Goal: Task Accomplishment & Management: Manage account settings

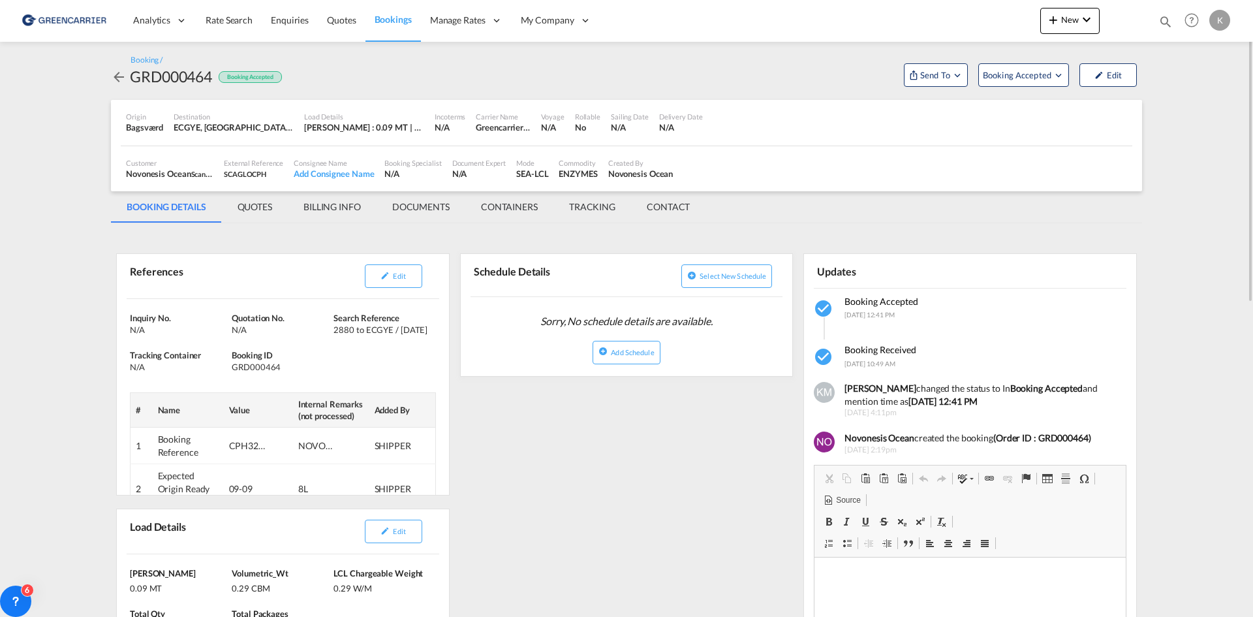
drag, startPoint x: 0, startPoint y: 0, endPoint x: 118, endPoint y: 70, distance: 137.2
click at [118, 70] on md-icon "icon-arrow-left" at bounding box center [119, 77] width 16 height 16
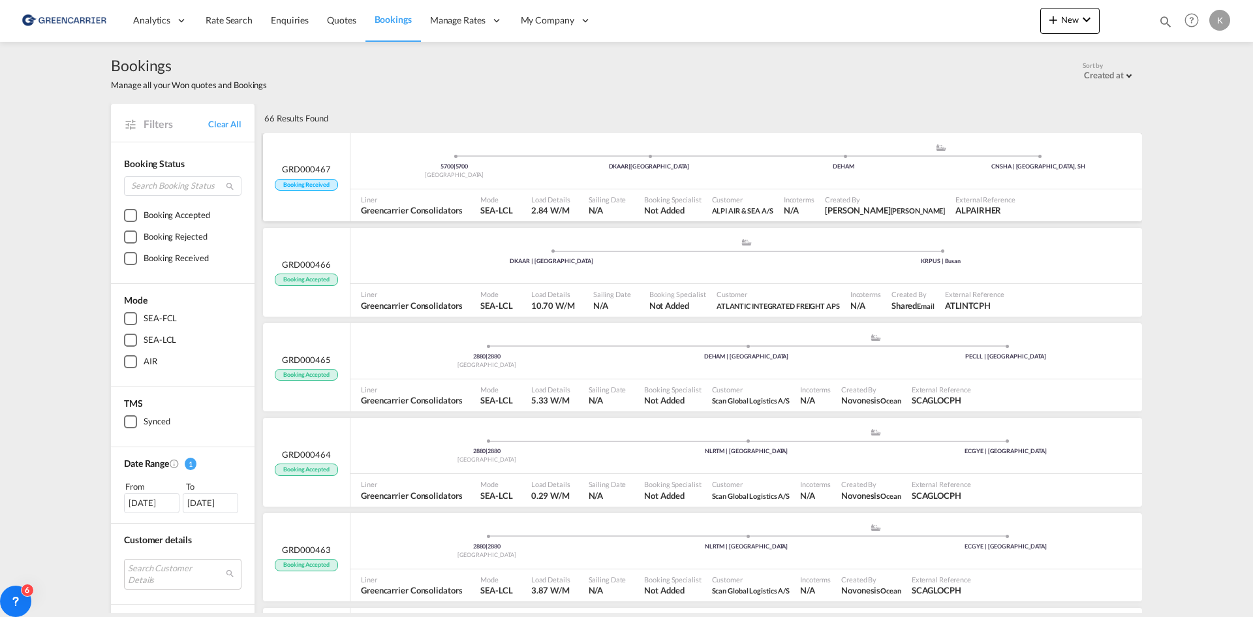
click at [617, 185] on div "5700 | 5700 Denmark DKAAR | [GEOGRAPHIC_DATA] .a{fill:#aaa8ad;} .a{fill:#aaa8ad…" at bounding box center [745, 164] width 791 height 42
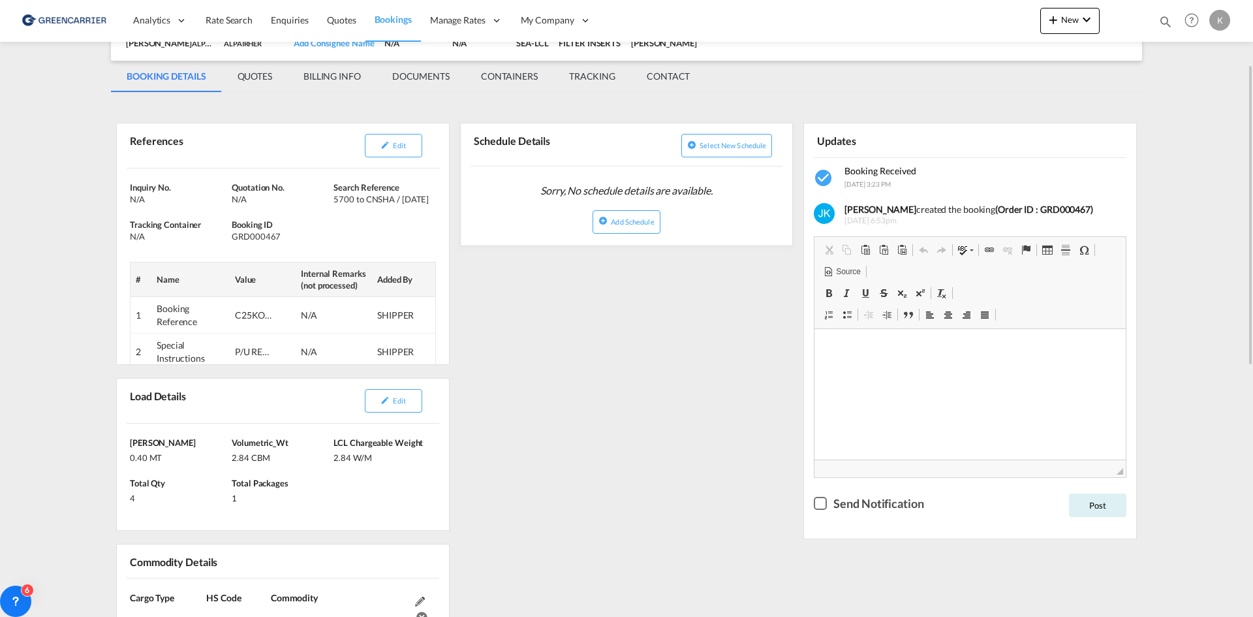
scroll to position [196, 0]
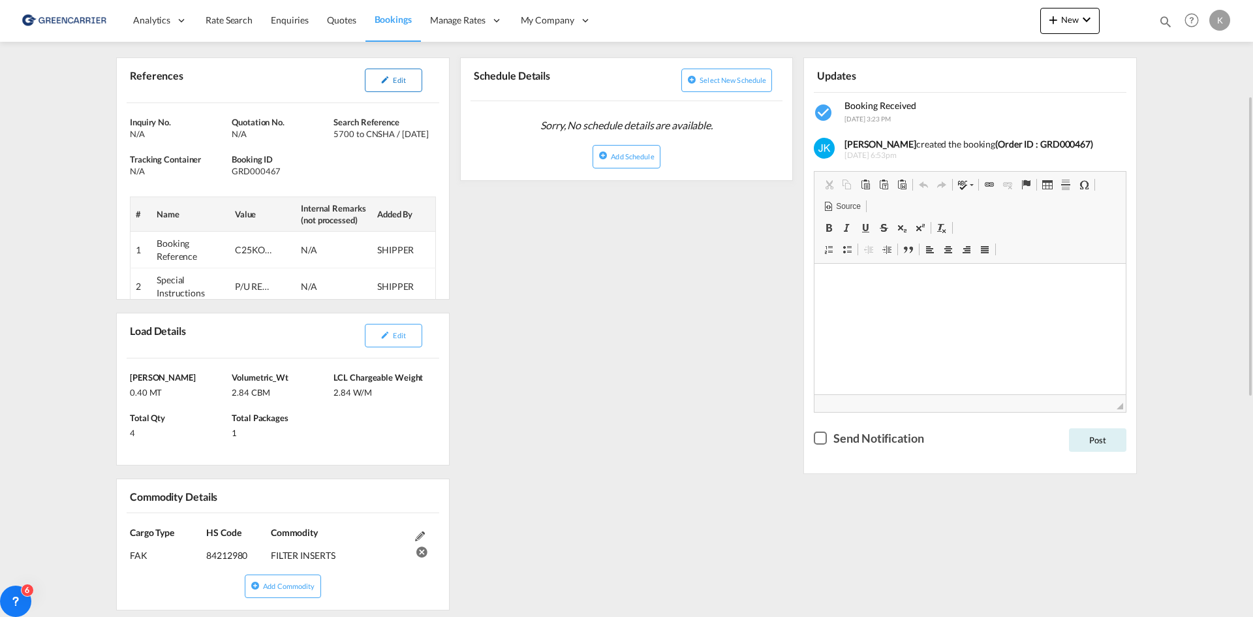
click at [405, 83] on span "Edit" at bounding box center [399, 80] width 12 height 8
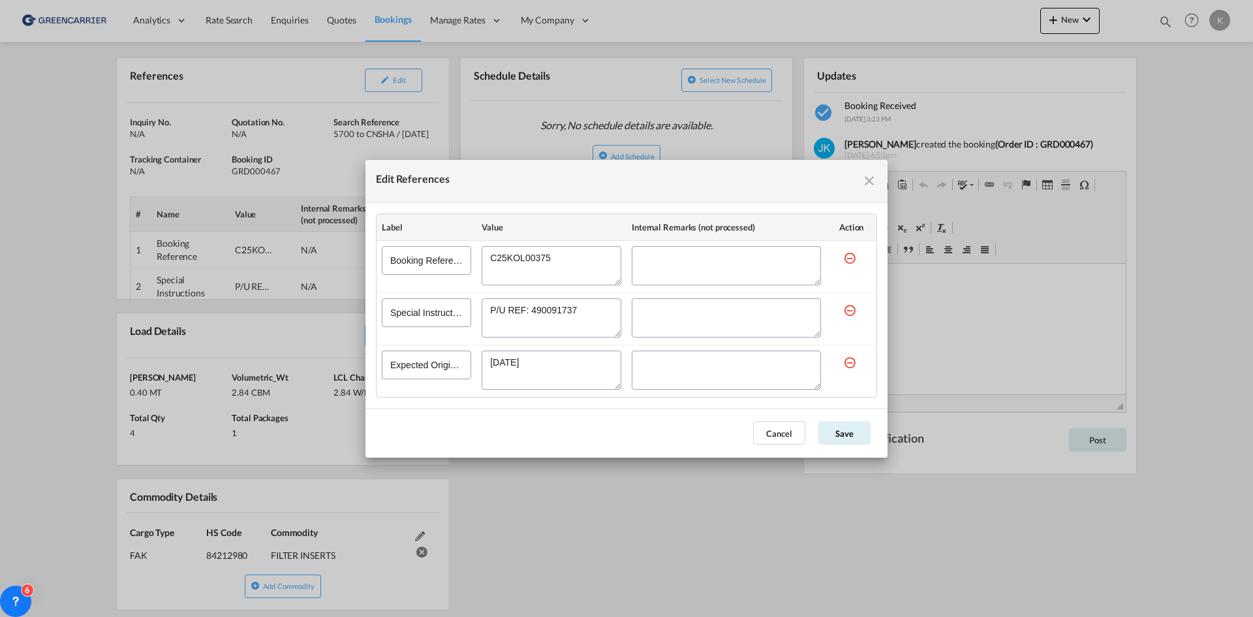
click at [869, 187] on md-icon "icon-close fg-AAA8AD cursor" at bounding box center [869, 181] width 16 height 16
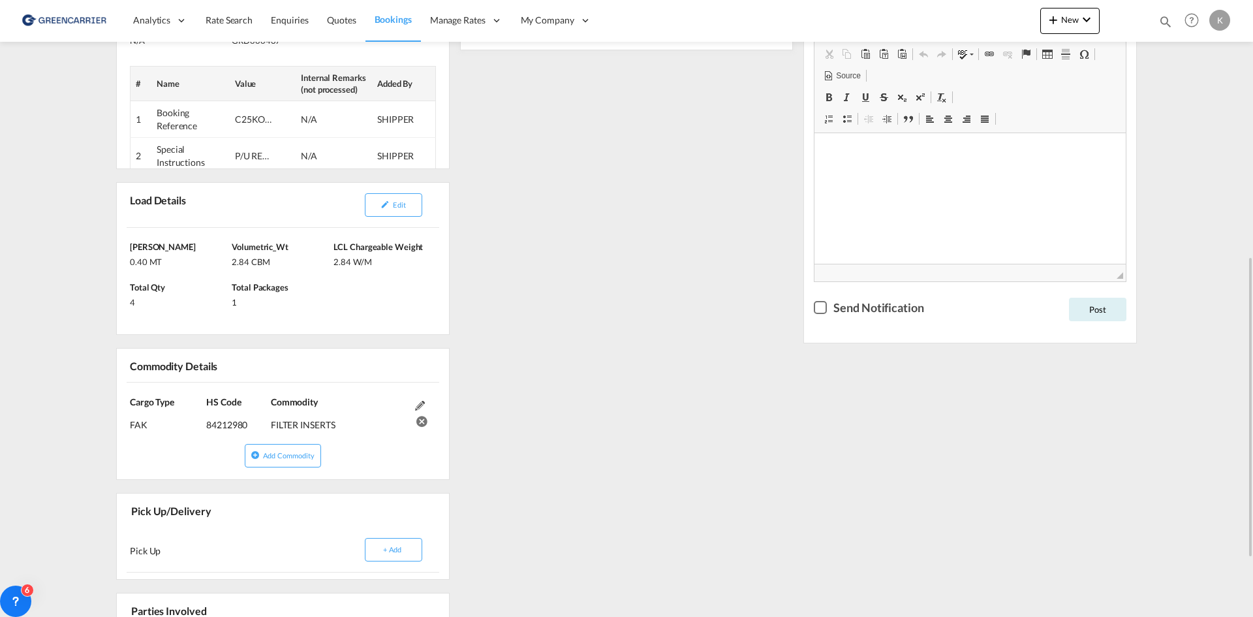
scroll to position [522, 0]
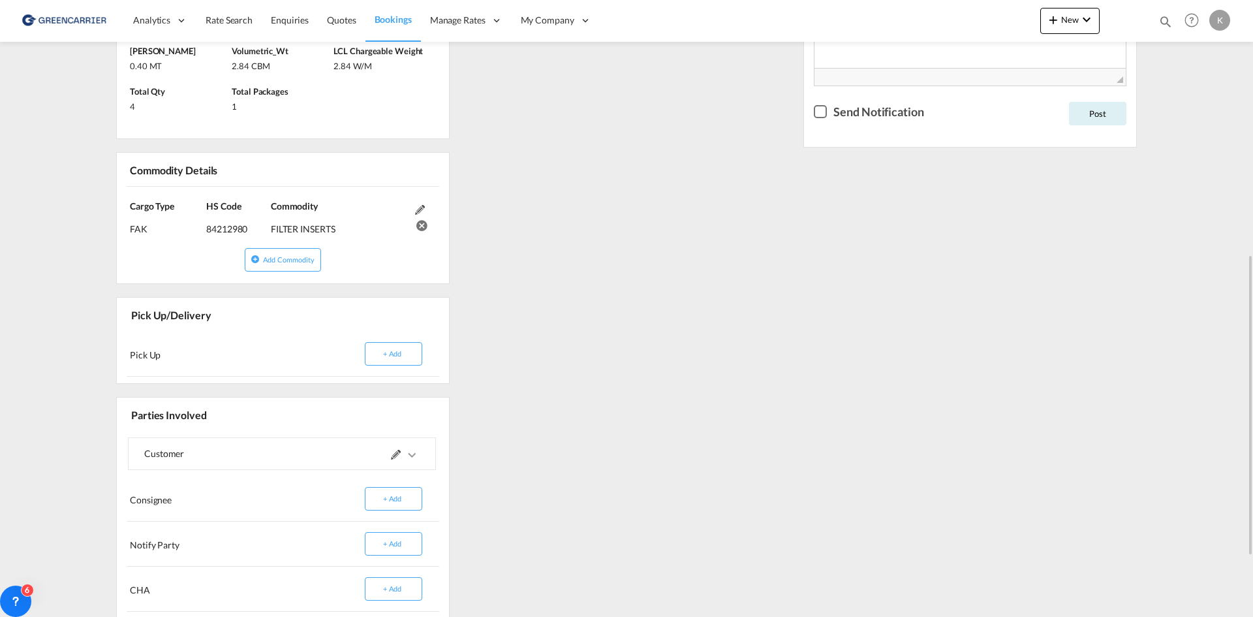
click at [412, 452] on md-icon "icons/ic_keyboard_arrow_right_black_24px.svg" at bounding box center [412, 455] width 16 height 16
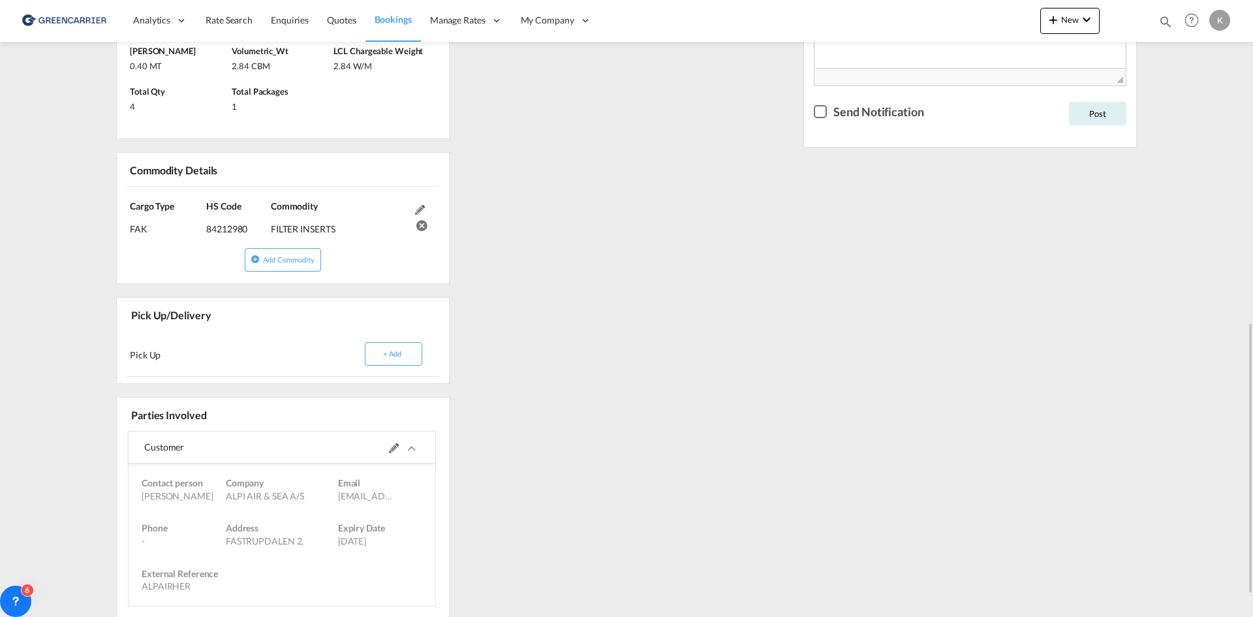
scroll to position [652, 0]
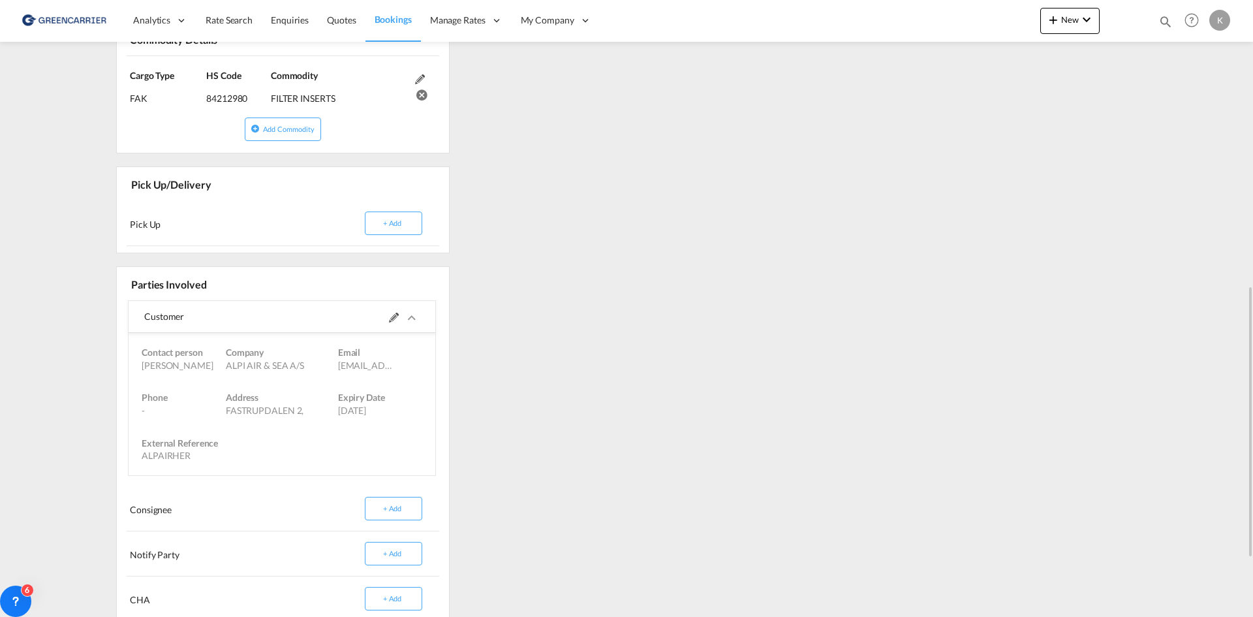
click at [411, 318] on md-icon "icons/ic_keyboard_arrow_right_black_24px.svg" at bounding box center [412, 318] width 16 height 16
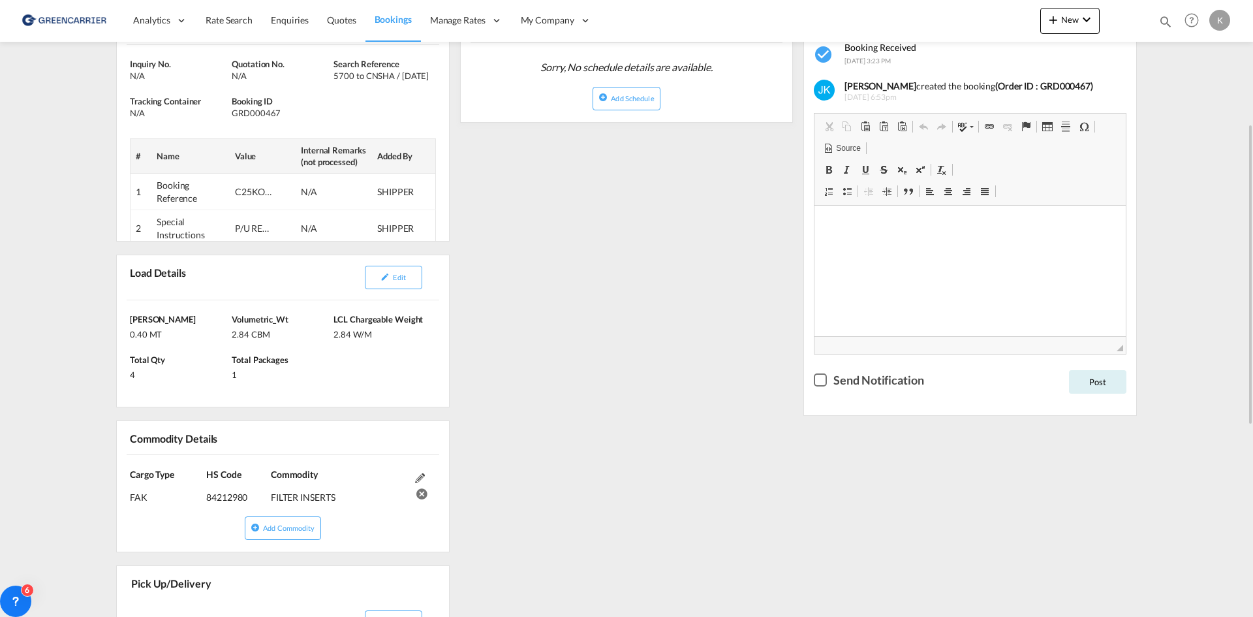
scroll to position [123, 0]
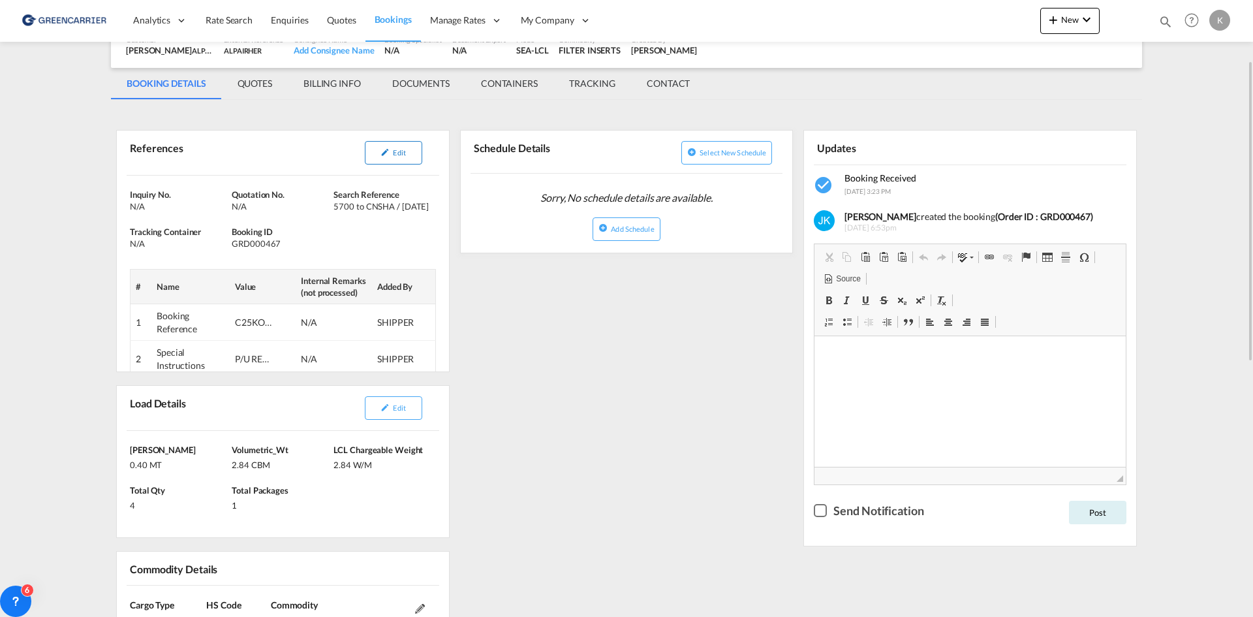
click at [406, 157] on button "Edit" at bounding box center [393, 152] width 57 height 23
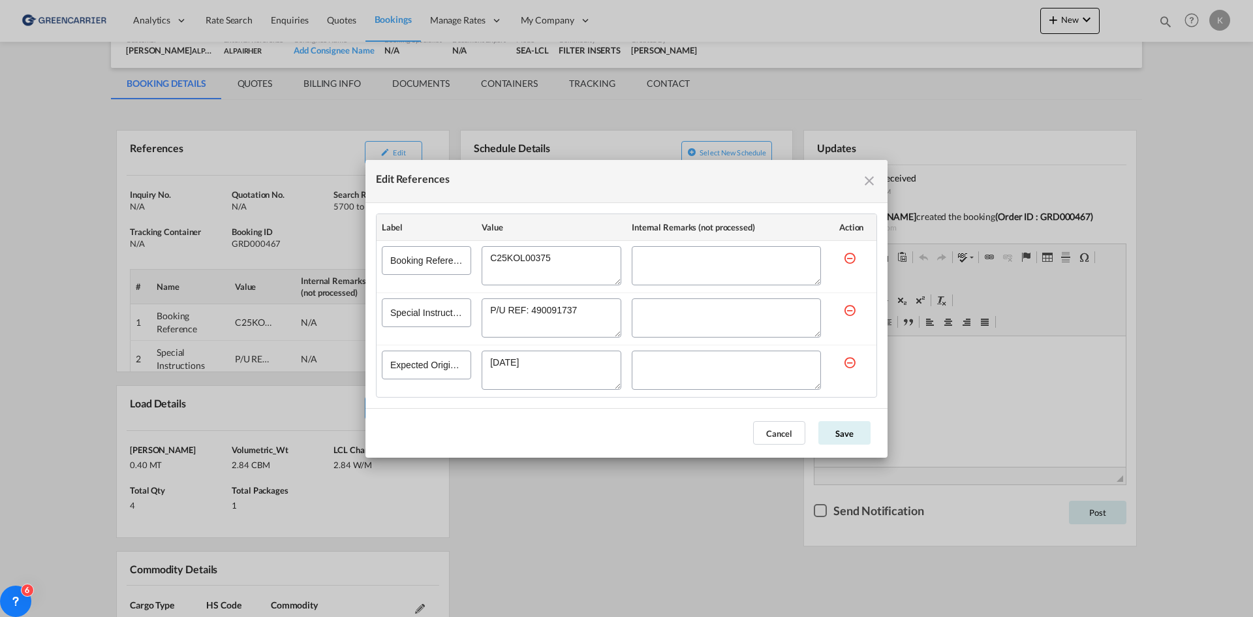
click at [870, 183] on md-icon "icon-close fg-AAA8AD cursor" at bounding box center [869, 181] width 16 height 16
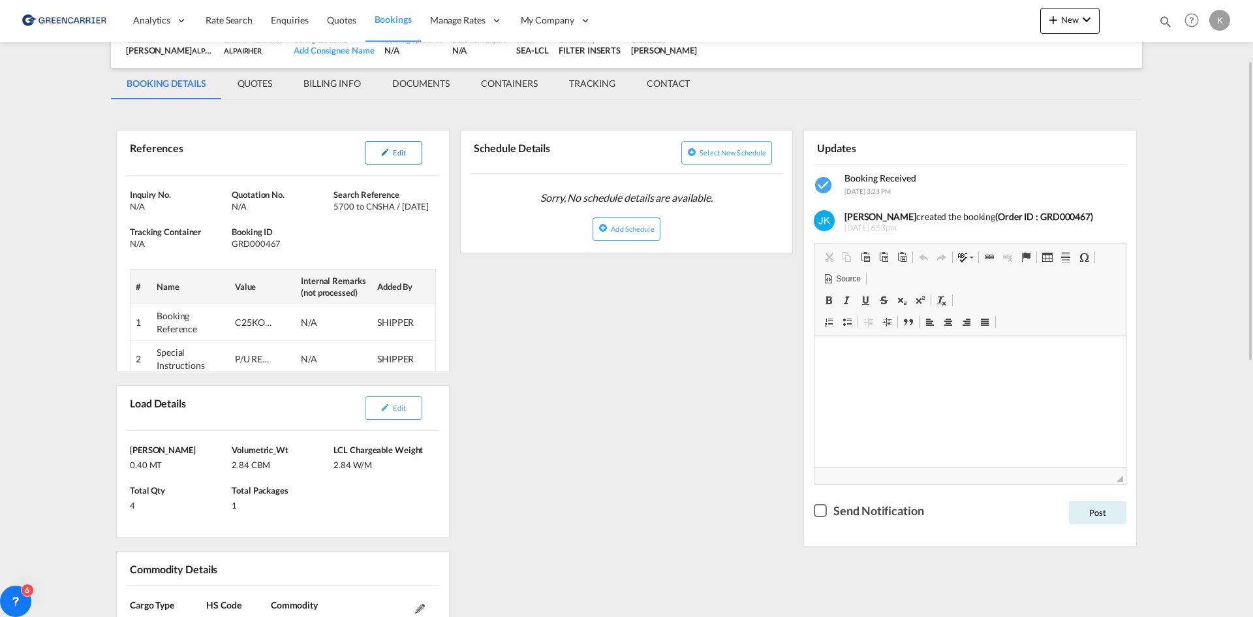
click at [394, 146] on button "Edit" at bounding box center [393, 152] width 57 height 23
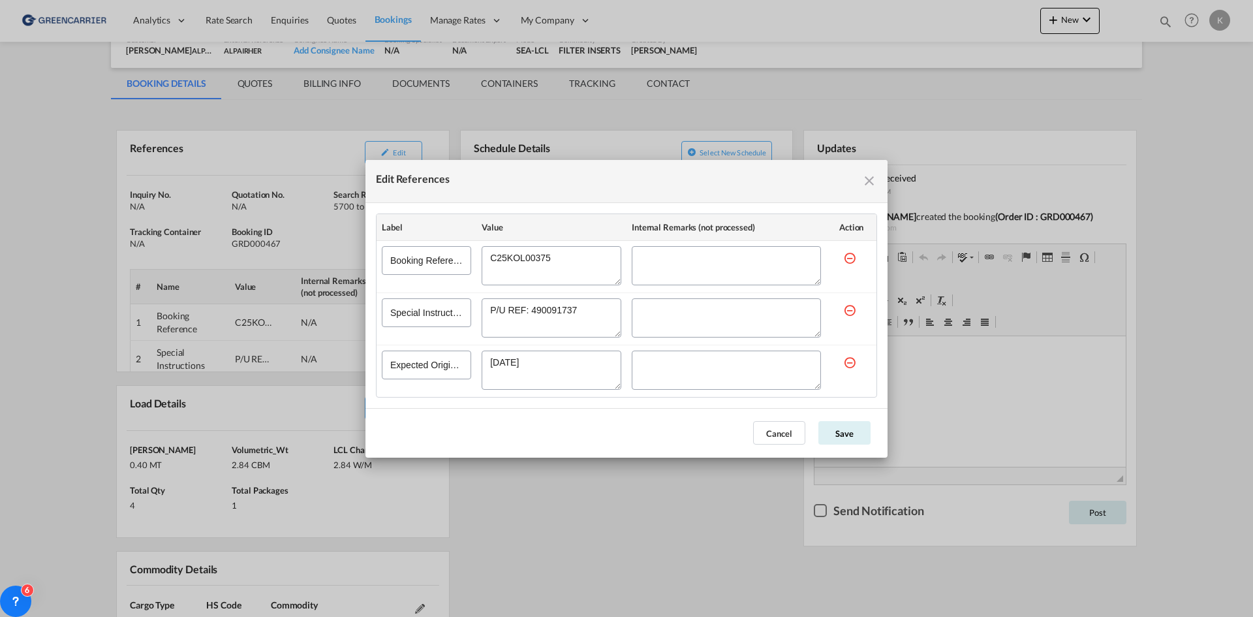
click at [866, 177] on md-icon "icon-close fg-AAA8AD cursor" at bounding box center [869, 181] width 16 height 16
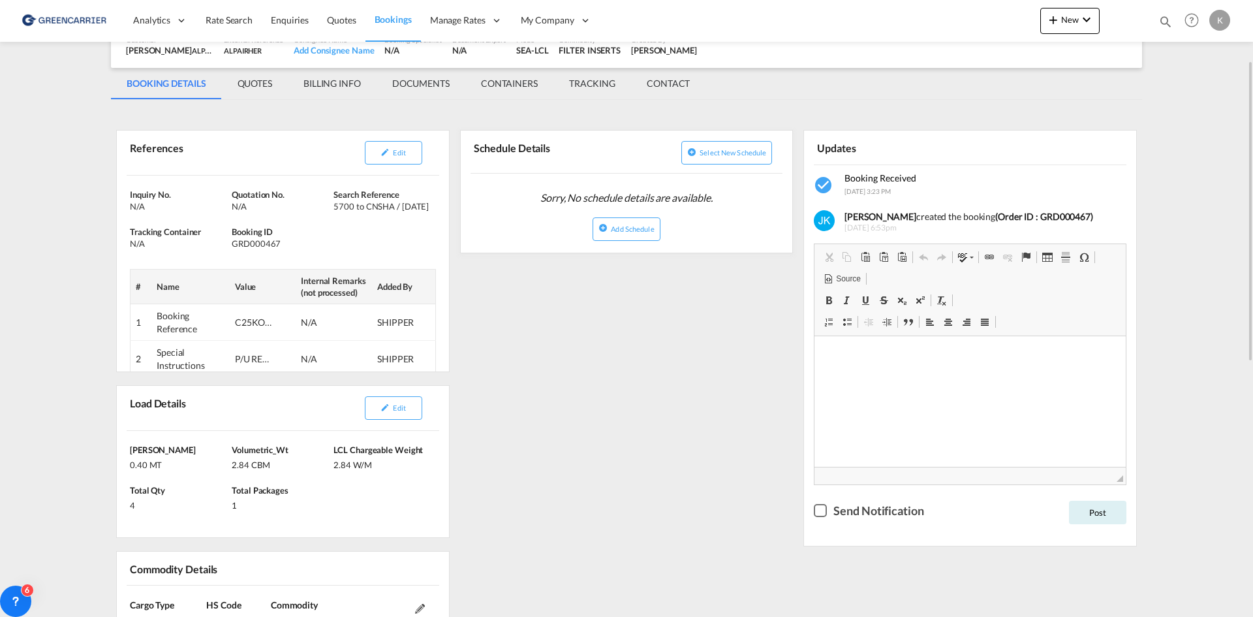
drag, startPoint x: 406, startPoint y: 410, endPoint x: 466, endPoint y: 395, distance: 61.7
click at [405, 409] on span "Edit" at bounding box center [399, 407] width 12 height 8
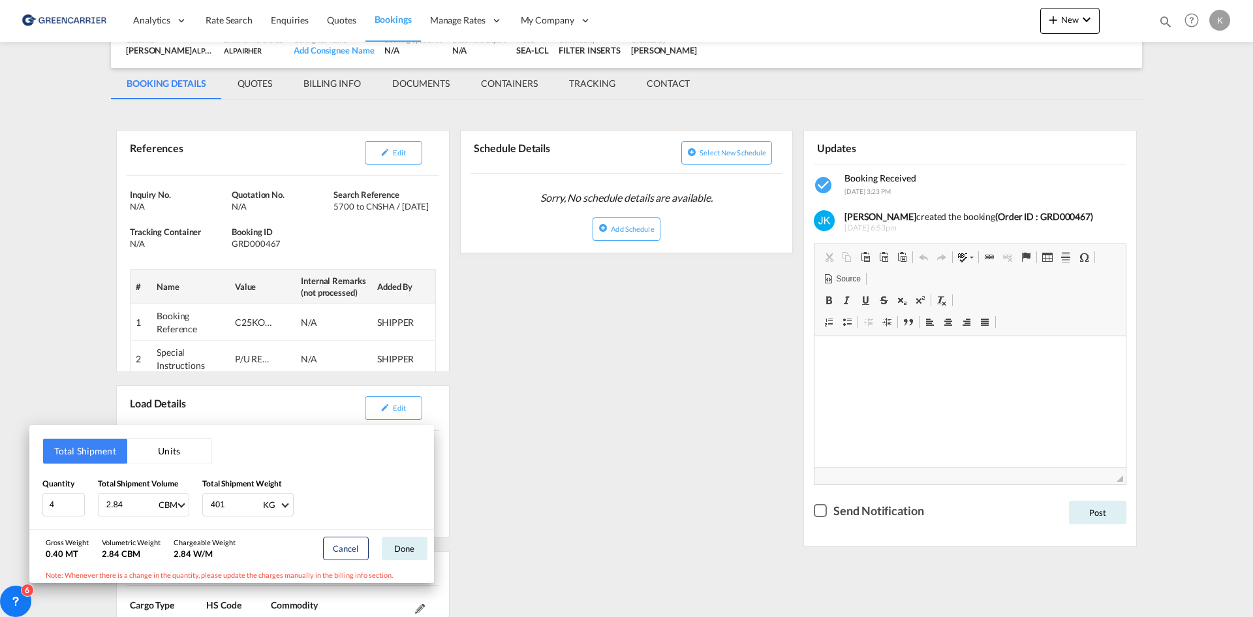
click at [545, 346] on div "Total Shipment Units Quantity 4 Total Shipment Volume 2.84 CBM CBM CFT Total Sh…" at bounding box center [626, 308] width 1253 height 617
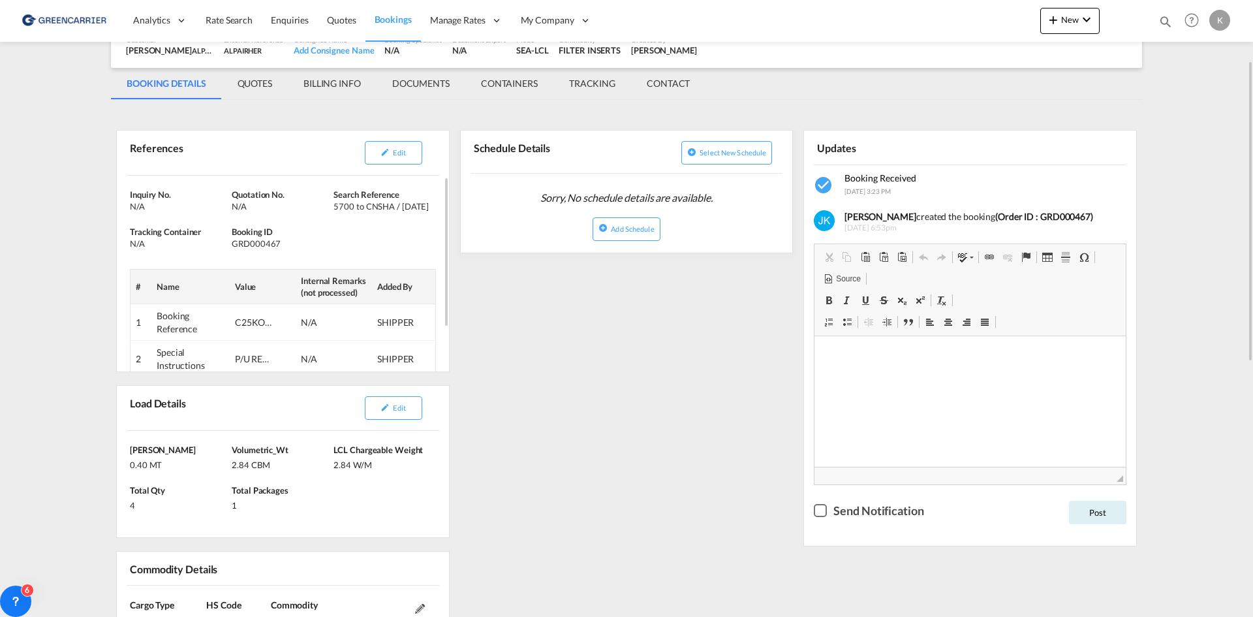
click at [271, 239] on div "GRD000467" at bounding box center [281, 244] width 99 height 12
copy div "GRD000467"
click at [403, 159] on button "Edit" at bounding box center [393, 152] width 57 height 23
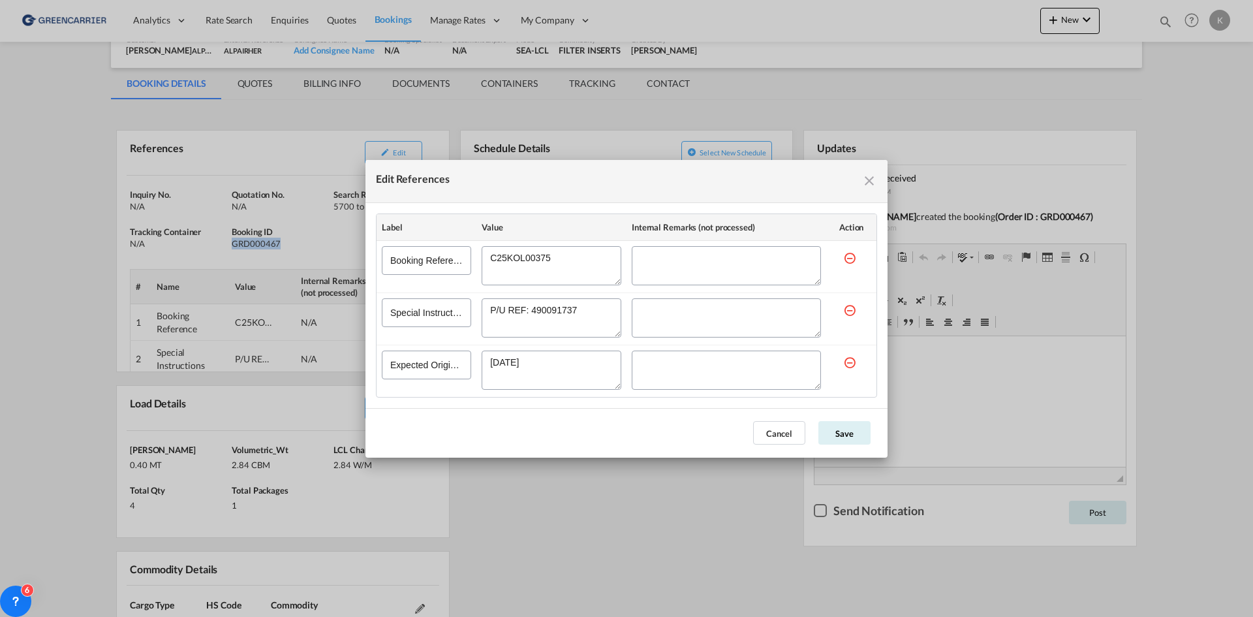
click at [524, 261] on textarea "Edit References" at bounding box center [552, 265] width 140 height 39
click at [523, 261] on textarea "Edit References" at bounding box center [552, 265] width 140 height 39
drag, startPoint x: 590, startPoint y: 314, endPoint x: 456, endPoint y: 316, distance: 133.8
click at [456, 316] on tr "Special Instructions" at bounding box center [626, 318] width 500 height 52
click at [869, 175] on md-icon "icon-close fg-AAA8AD cursor" at bounding box center [869, 181] width 16 height 16
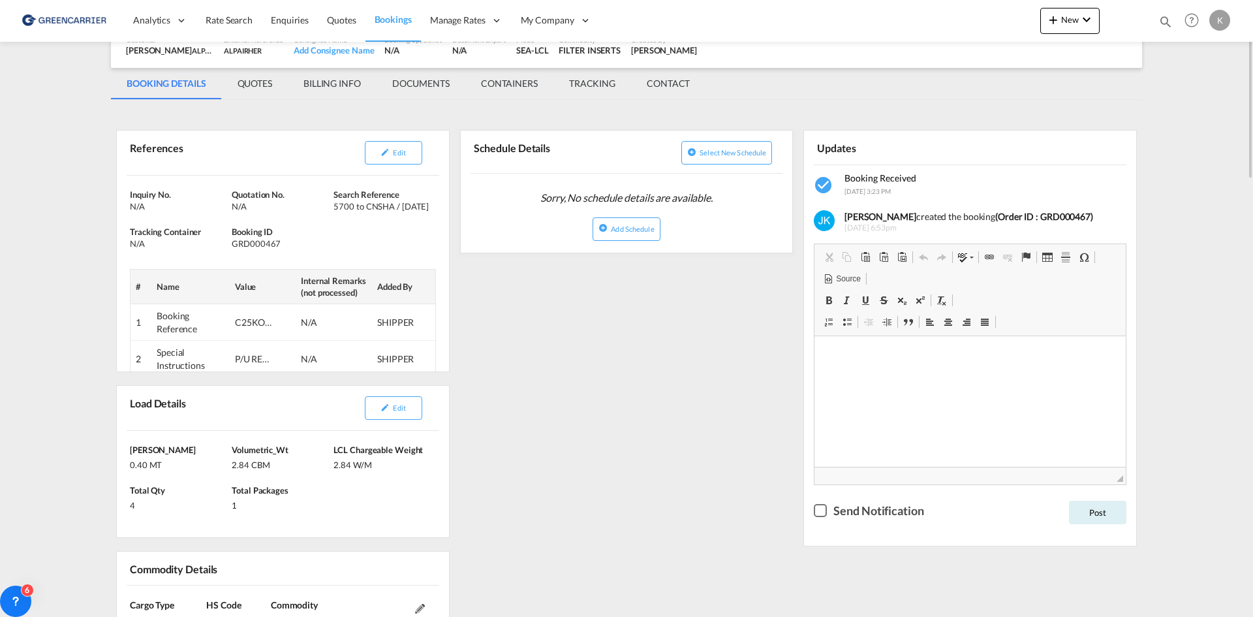
scroll to position [0, 0]
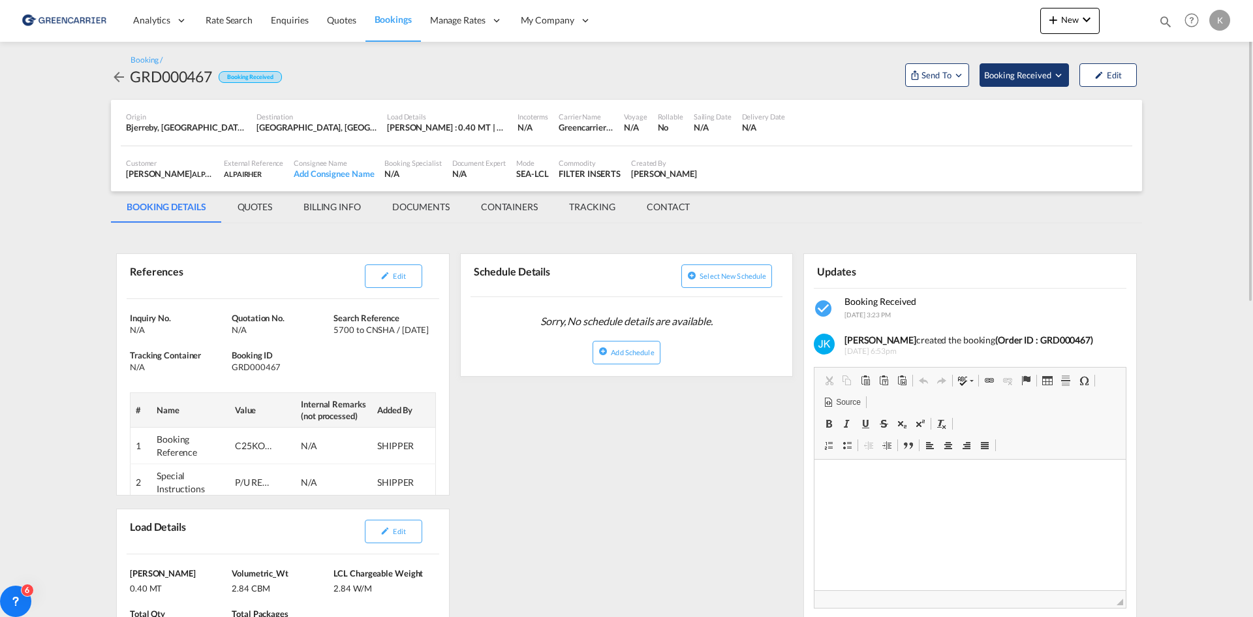
click at [1045, 71] on span "Booking Received" at bounding box center [1018, 75] width 69 height 13
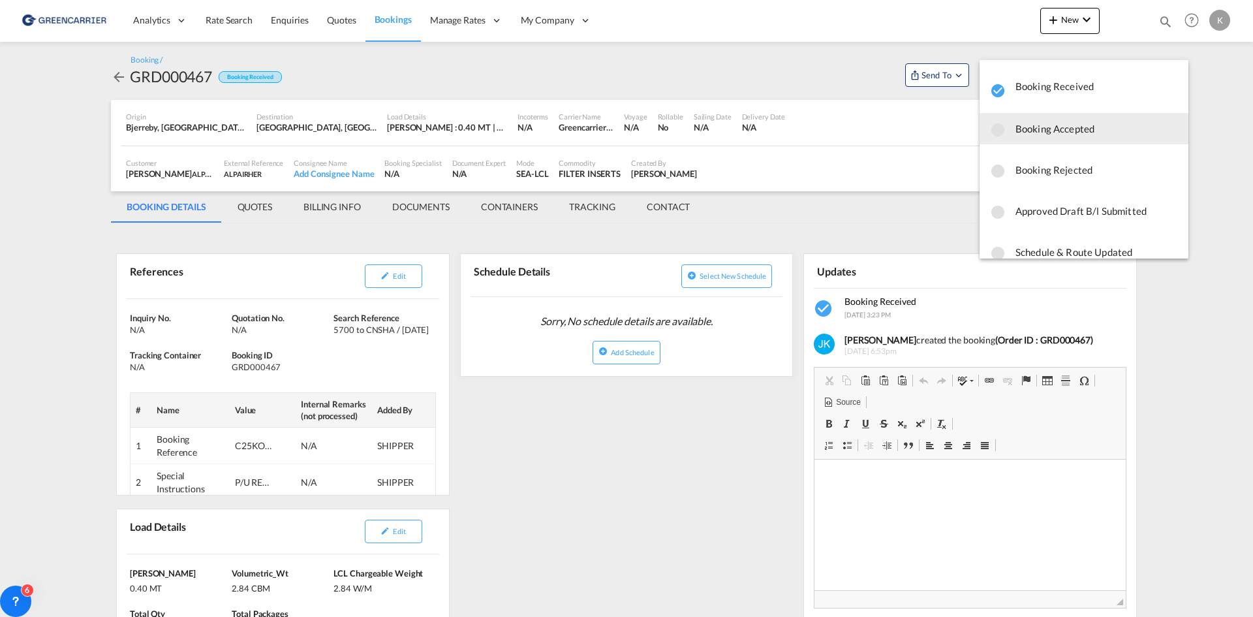
click at [1039, 136] on span "Booking Accepted" at bounding box center [1096, 128] width 162 height 23
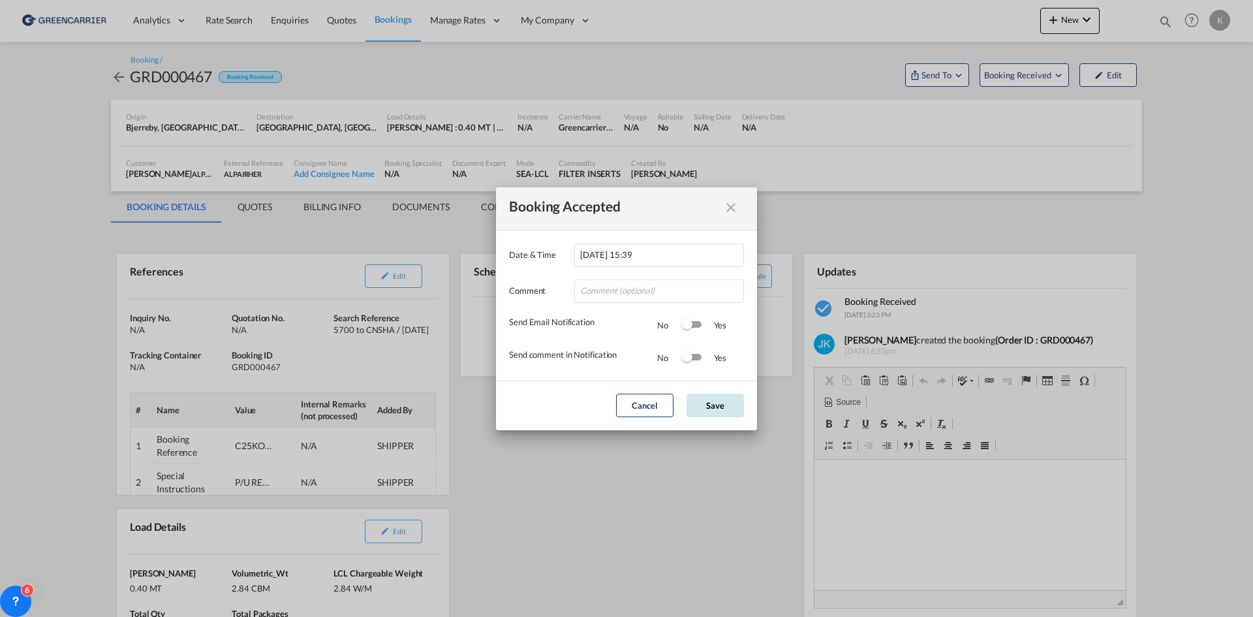
click at [722, 405] on button "Save" at bounding box center [714, 404] width 57 height 23
